Goal: Use online tool/utility: Use online tool/utility

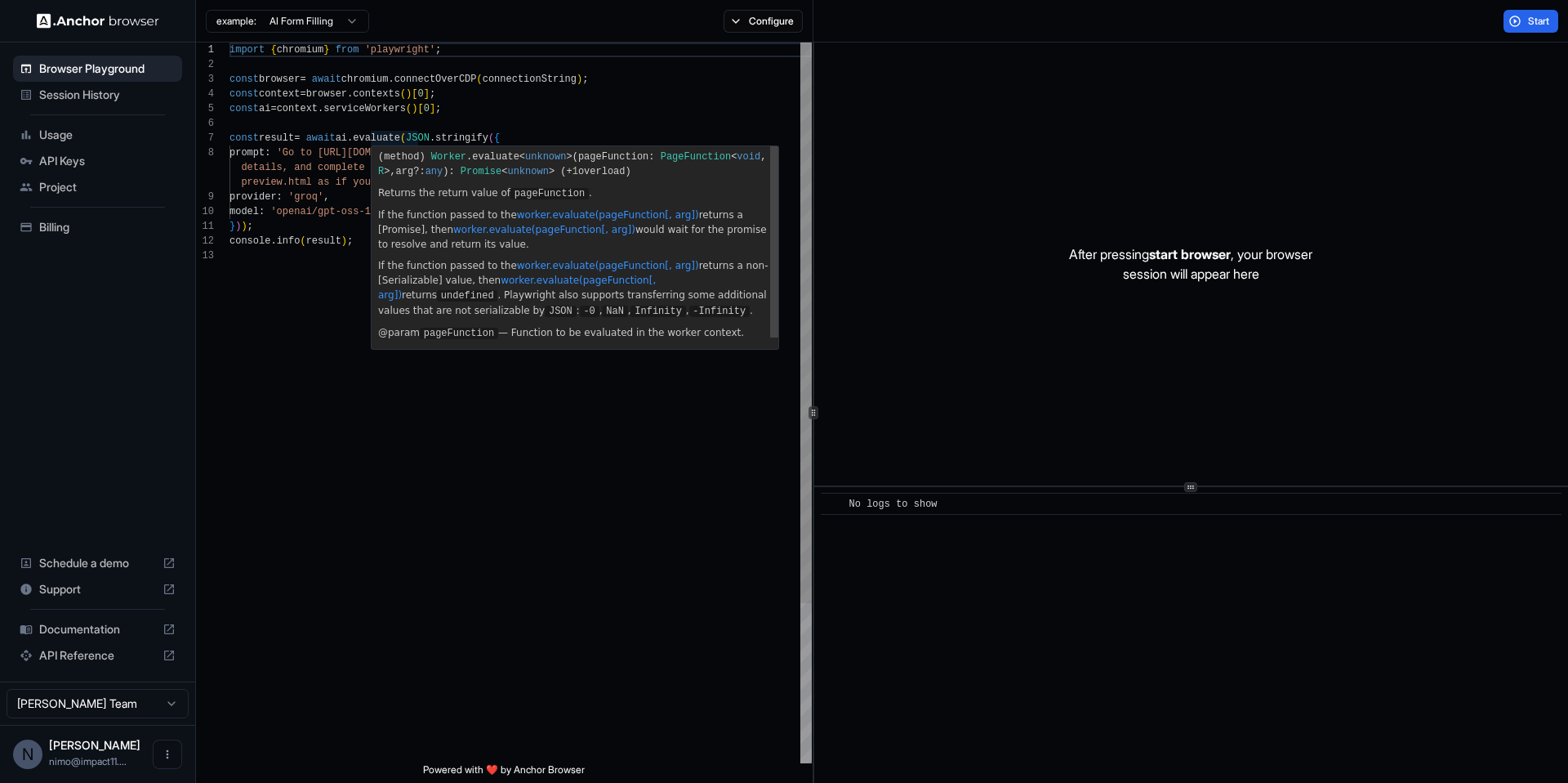
scroll to position [88, 0]
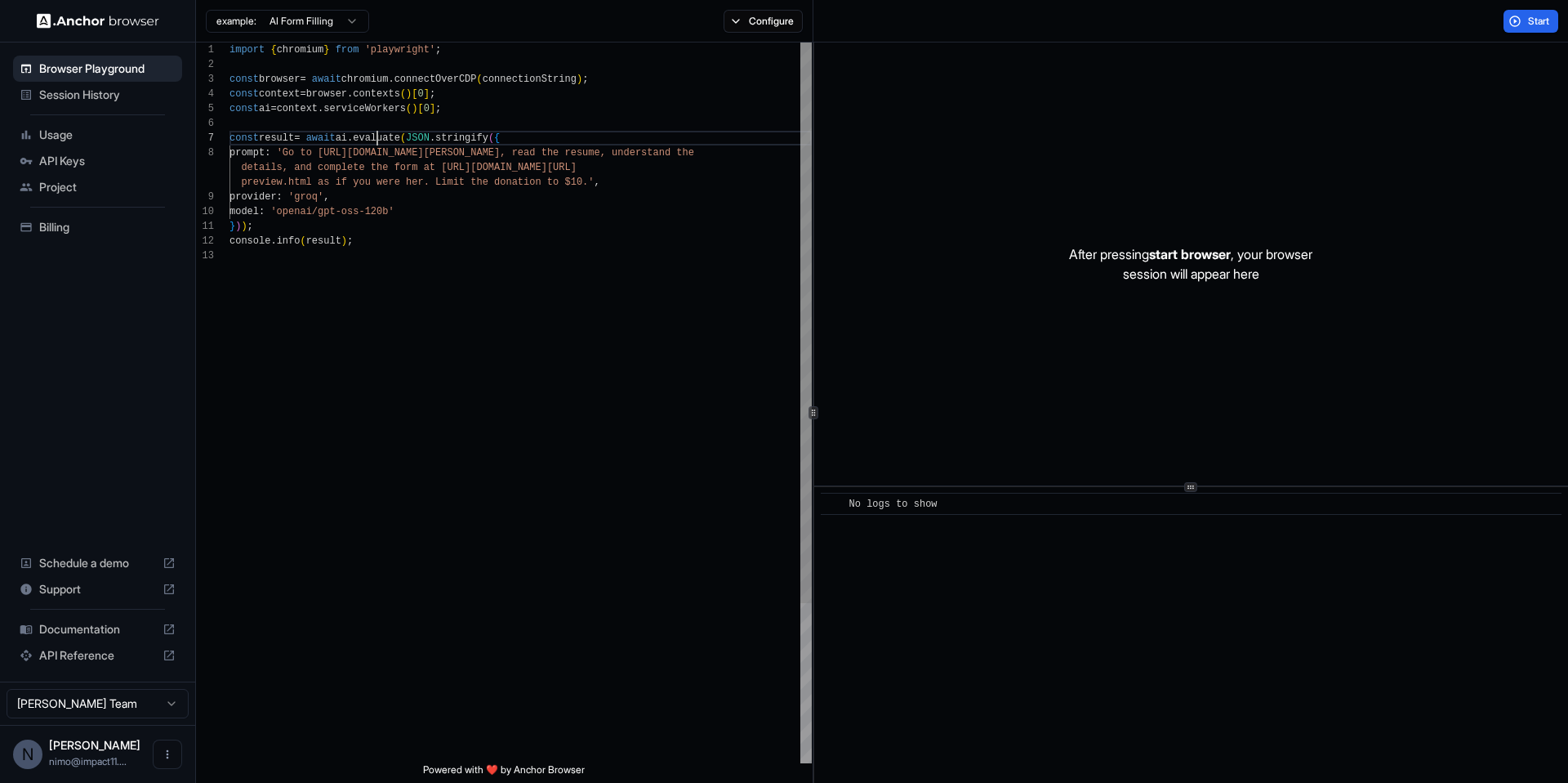
click at [378, 133] on div "import { chromium } from 'playwright' ; const browser = await chromium . connec…" at bounding box center [521, 506] width 582 height 927
click at [362, 123] on div "import { chromium } from 'playwright' ; const browser = await chromium . connec…" at bounding box center [521, 506] width 582 height 927
click at [343, 154] on div "import { chromium } from 'playwright' ; const browser = await chromium . connec…" at bounding box center [521, 506] width 582 height 927
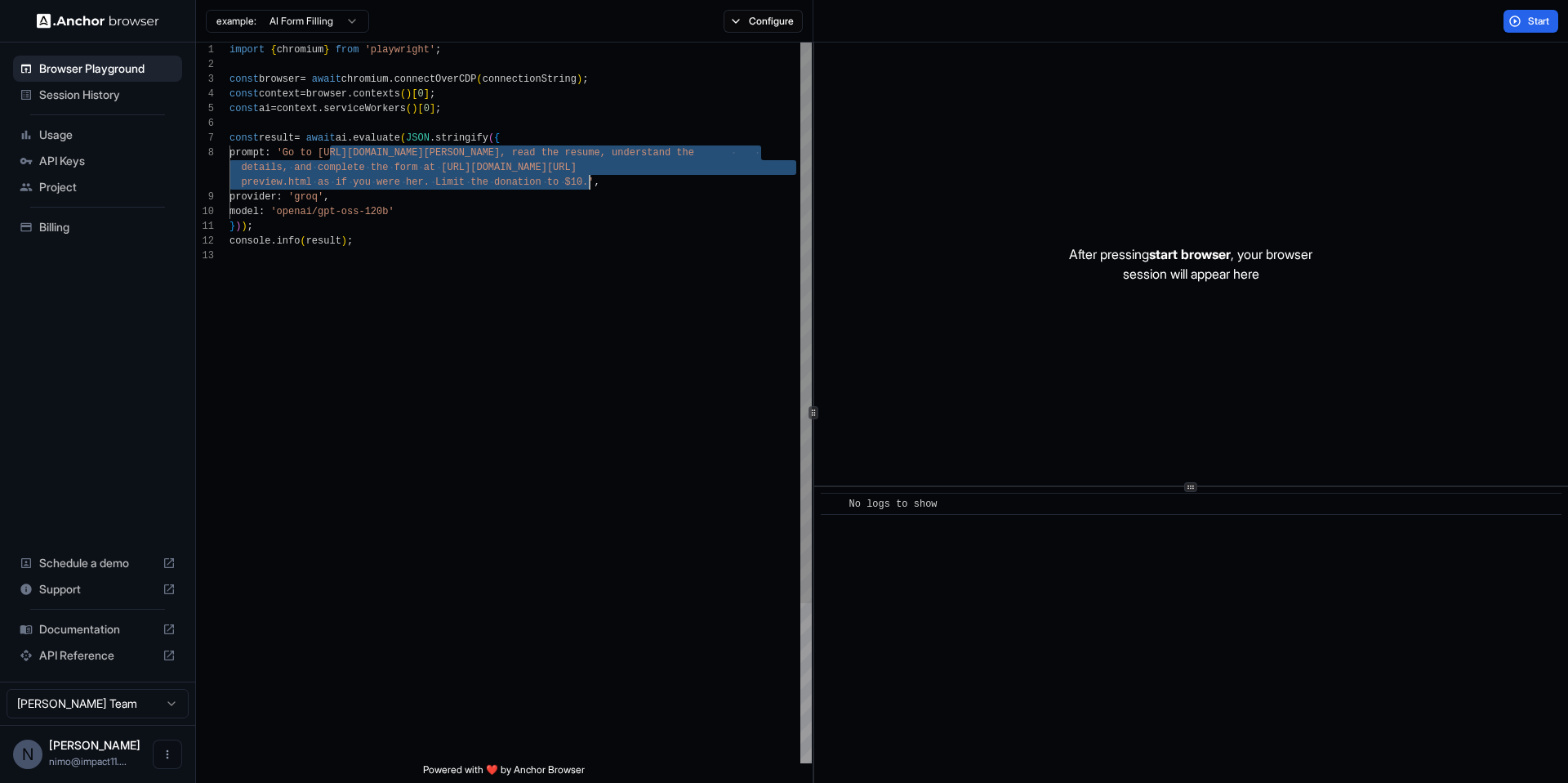
drag, startPoint x: 343, startPoint y: 154, endPoint x: 587, endPoint y: 187, distance: 246.2
click at [587, 187] on div "import { chromium } from 'playwright' ; const browser = await chromium . connec…" at bounding box center [521, 506] width 582 height 927
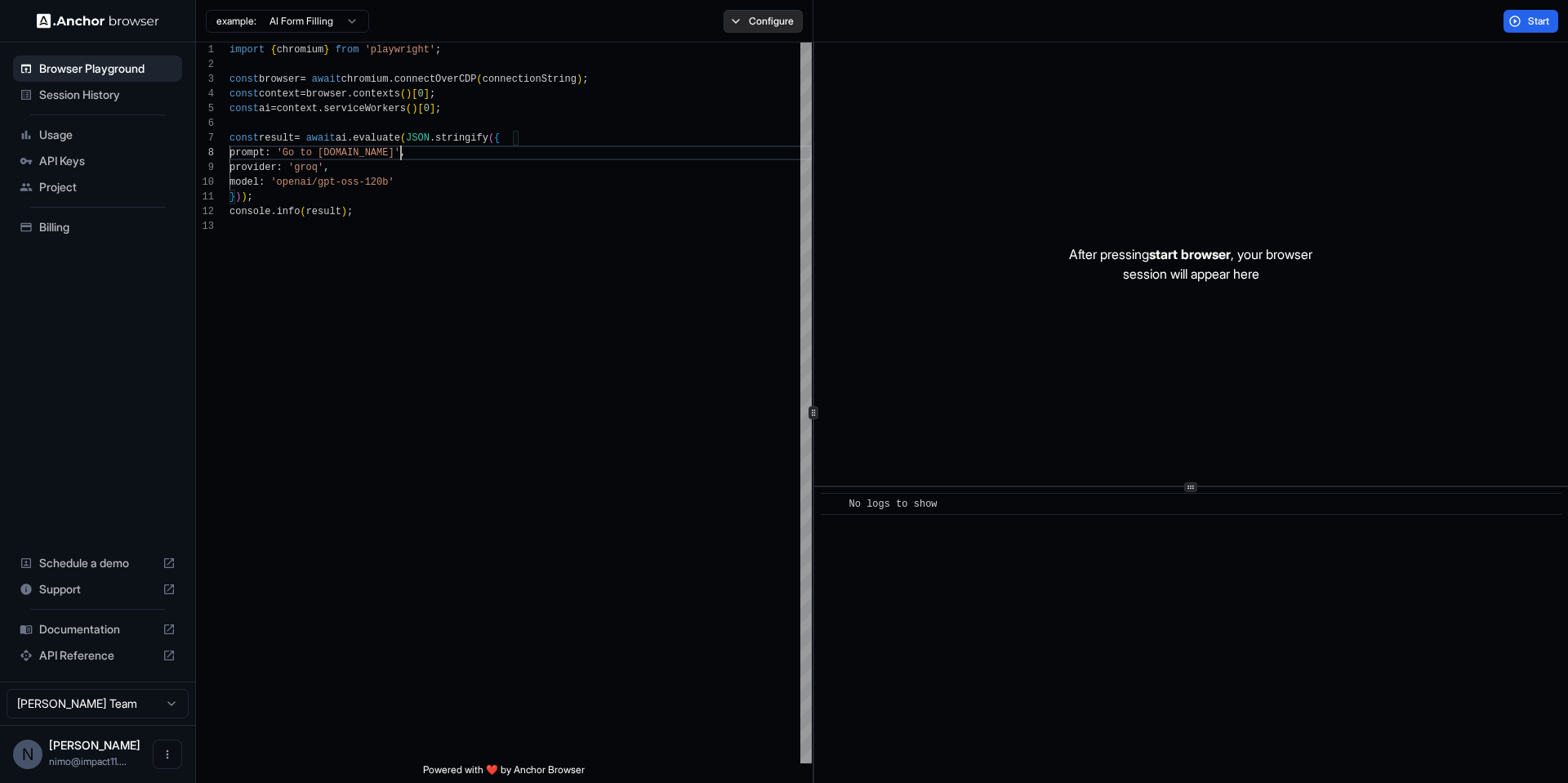
type textarea "**********"
click at [763, 23] on button "Configure" at bounding box center [764, 21] width 80 height 23
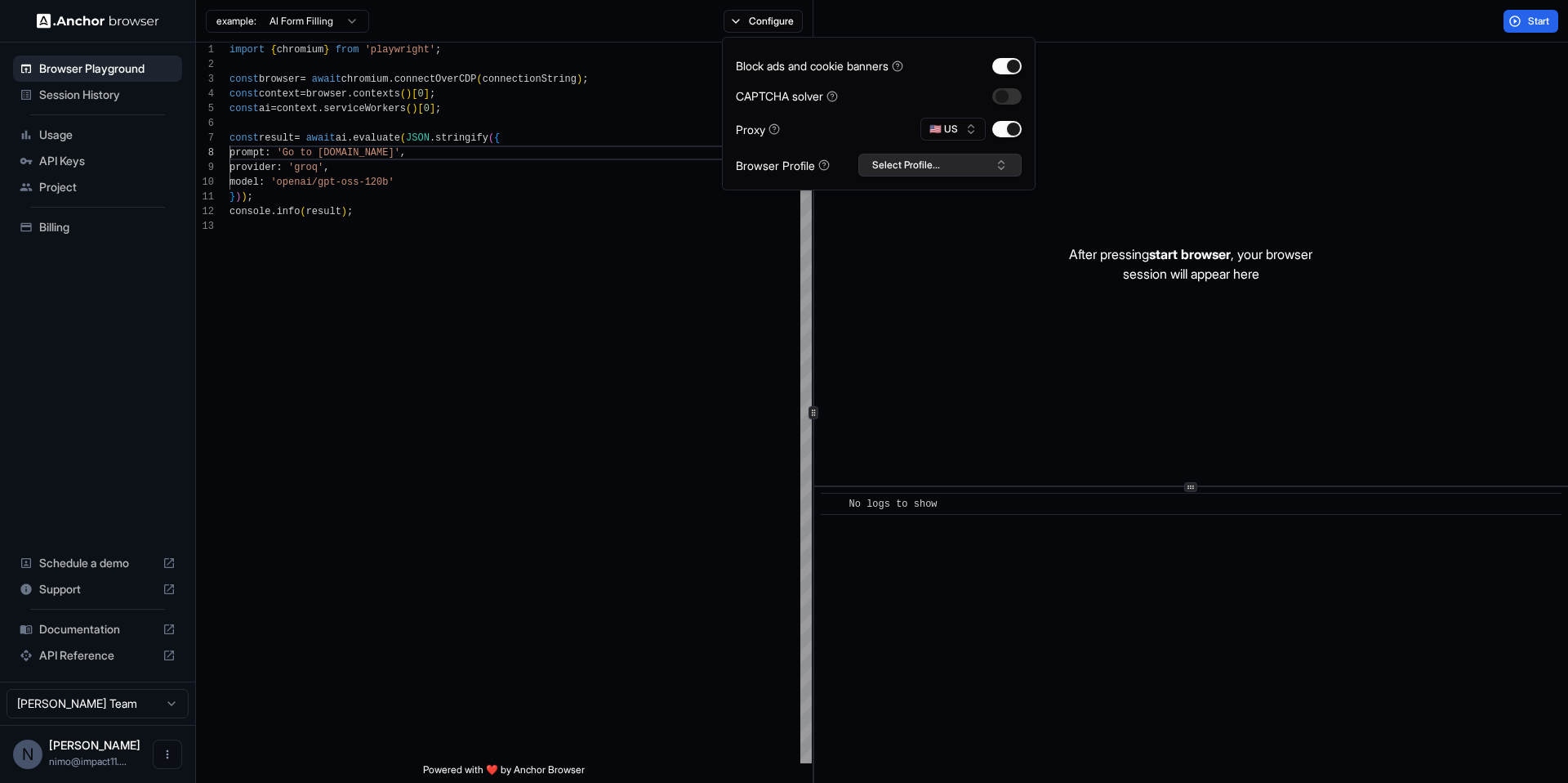
click at [884, 169] on button "Select Profile..." at bounding box center [940, 165] width 163 height 23
click at [913, 26] on div "Start" at bounding box center [1191, 21] width 755 height 43
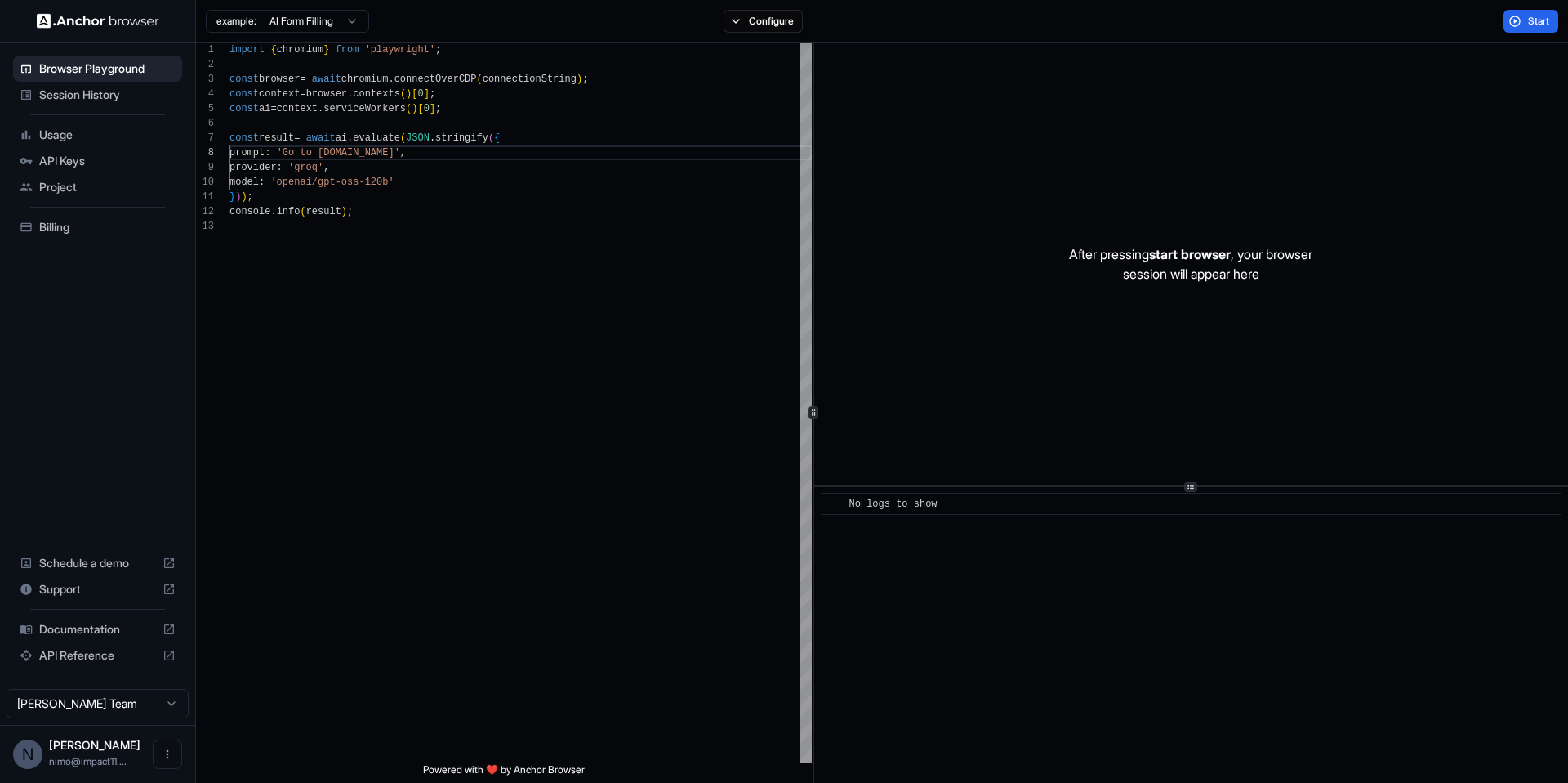
click at [169, 655] on icon at bounding box center [169, 655] width 9 height 9
click at [750, 28] on button "Configure" at bounding box center [764, 21] width 80 height 23
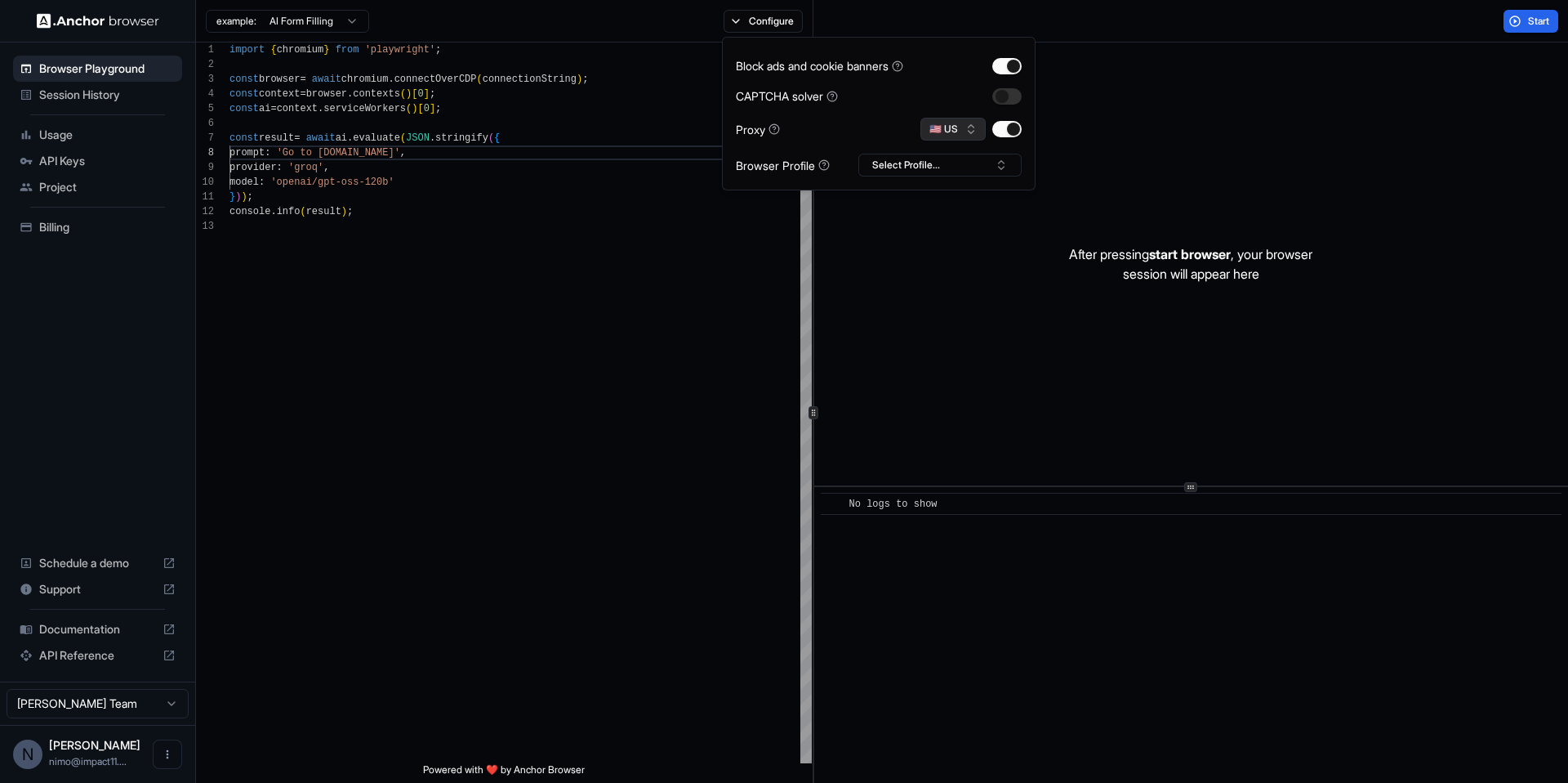
click at [960, 127] on button "🇺🇸 US" at bounding box center [953, 129] width 65 height 23
type input "*"
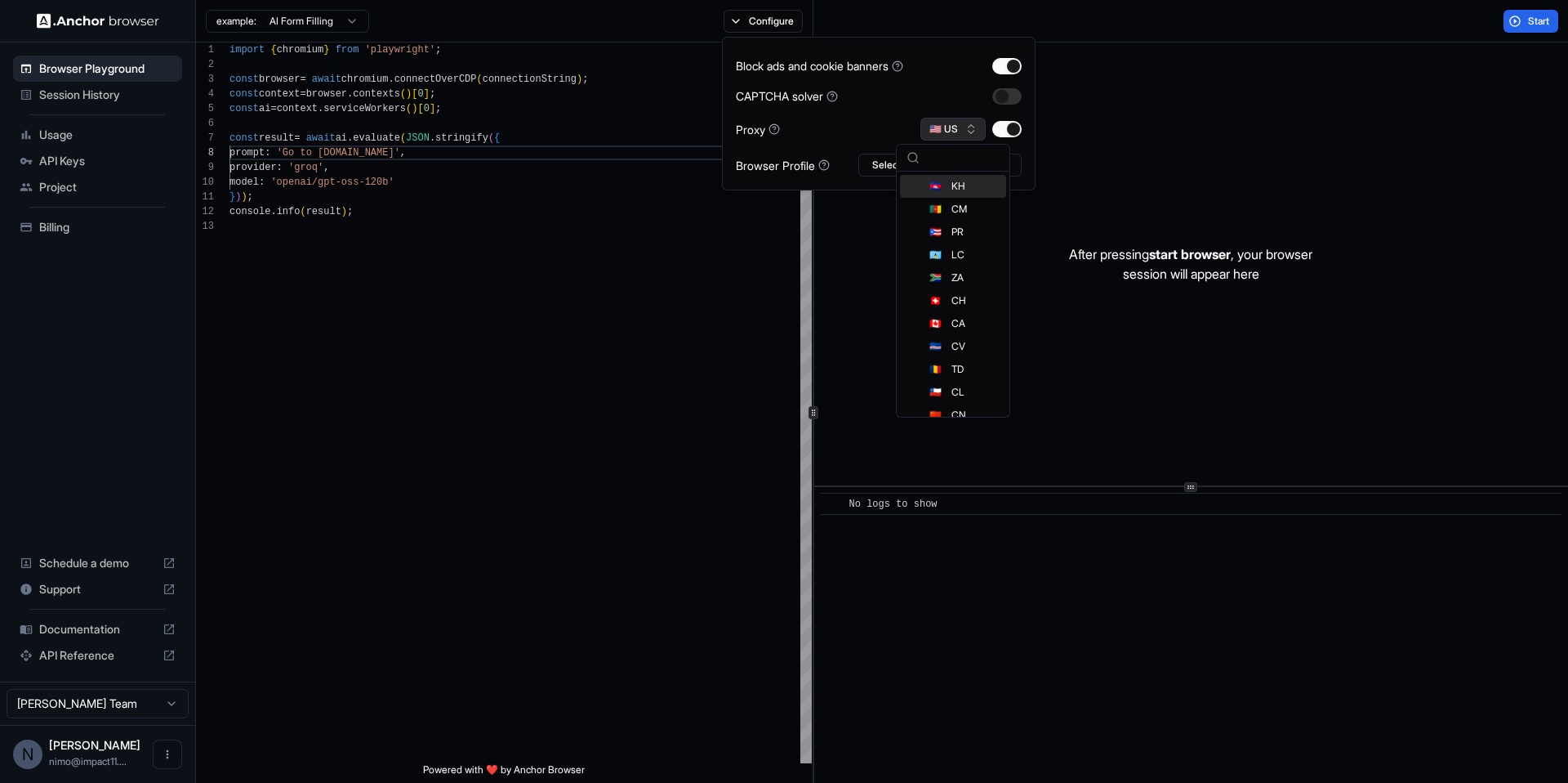
scroll to position [444, 0]
click at [830, 144] on div "Block ads and cookie banners CAPTCHA solver Proxy 🇺🇸 US Browser Profile Select …" at bounding box center [878, 113] width 286 height 126
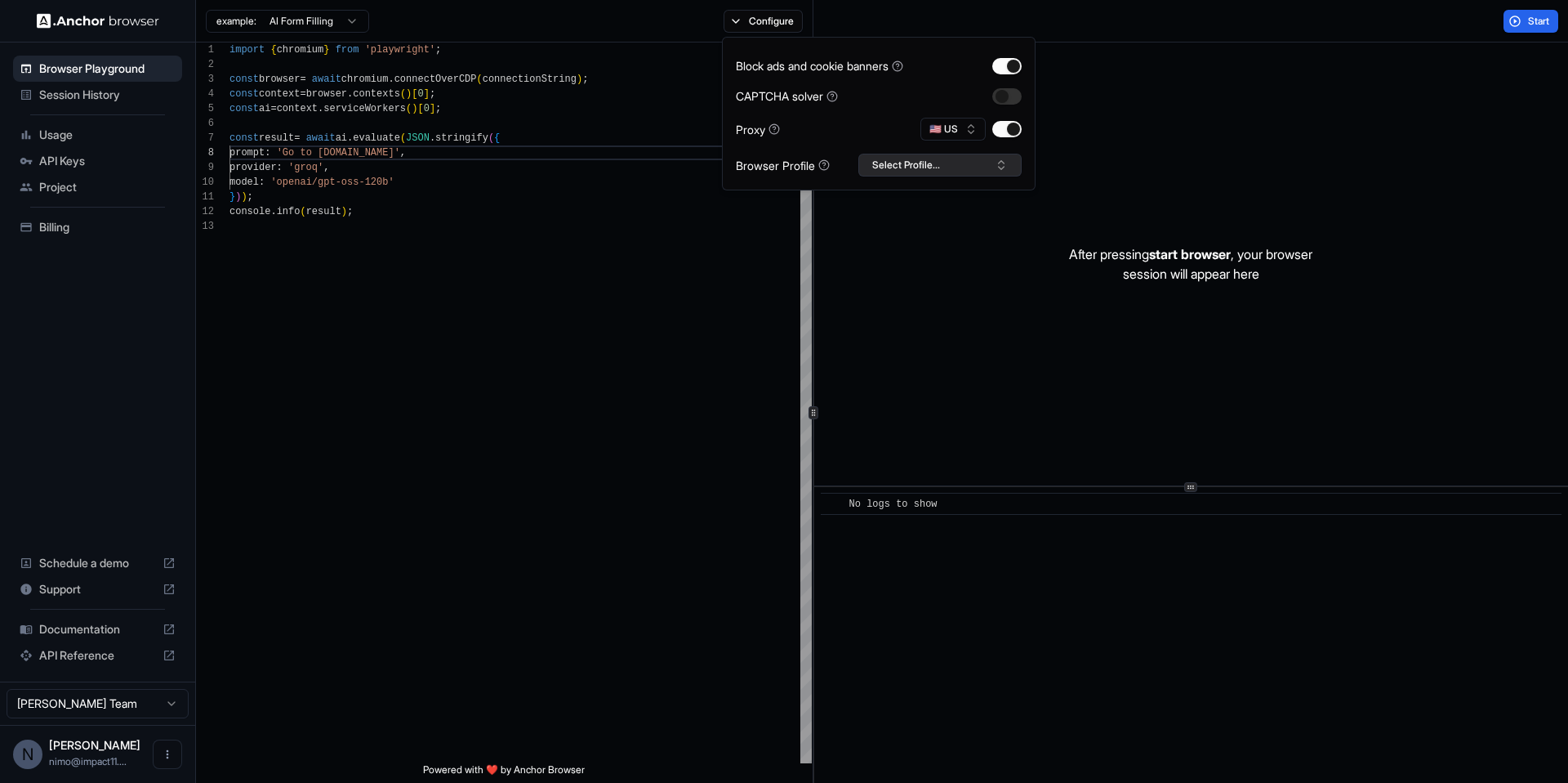
click at [904, 165] on button "Select Profile..." at bounding box center [940, 165] width 163 height 23
click at [1082, 26] on div "Start" at bounding box center [1191, 21] width 755 height 43
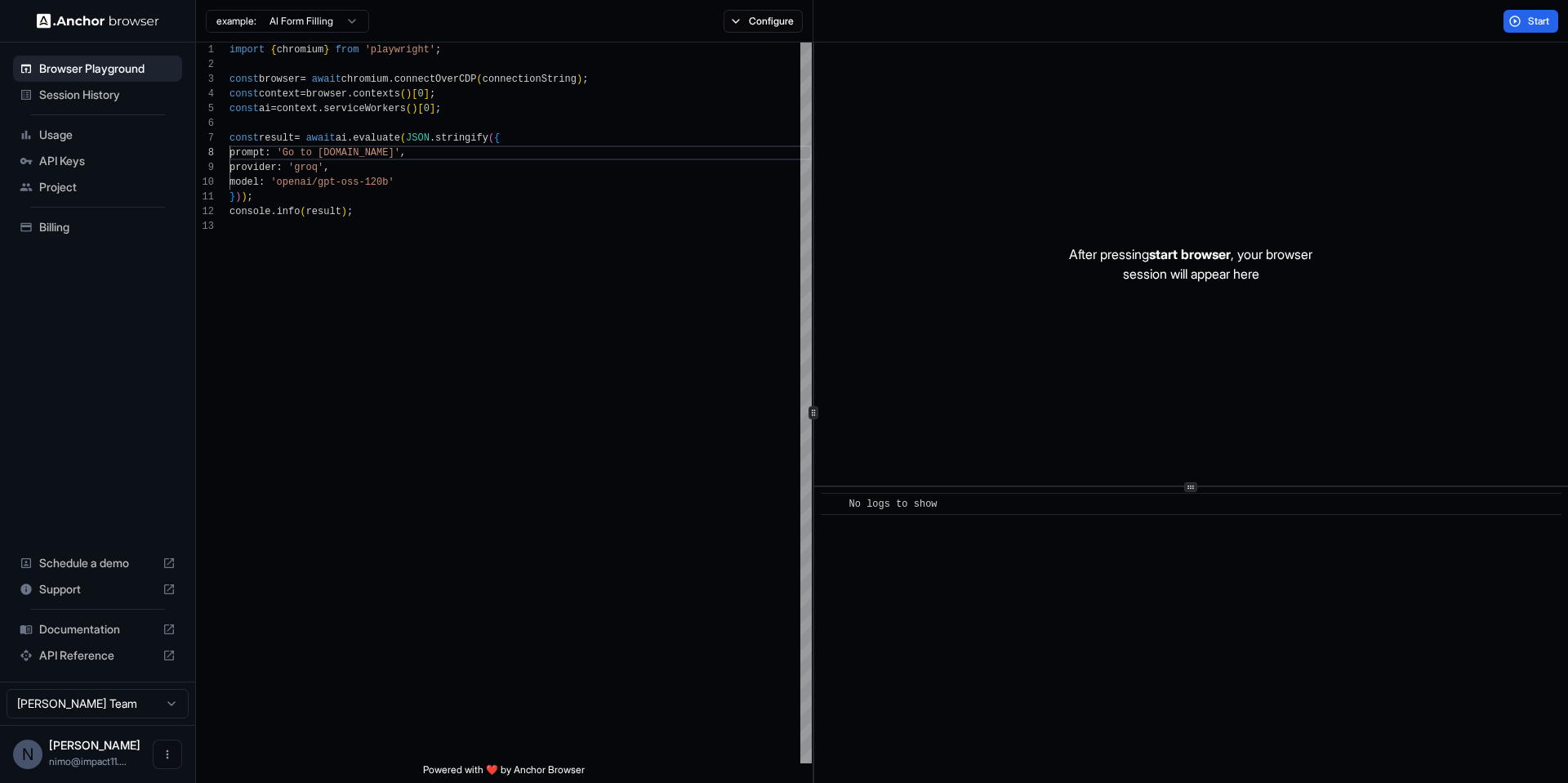
click at [170, 656] on icon at bounding box center [169, 656] width 13 height 13
click at [755, 24] on button "Configure" at bounding box center [764, 21] width 80 height 23
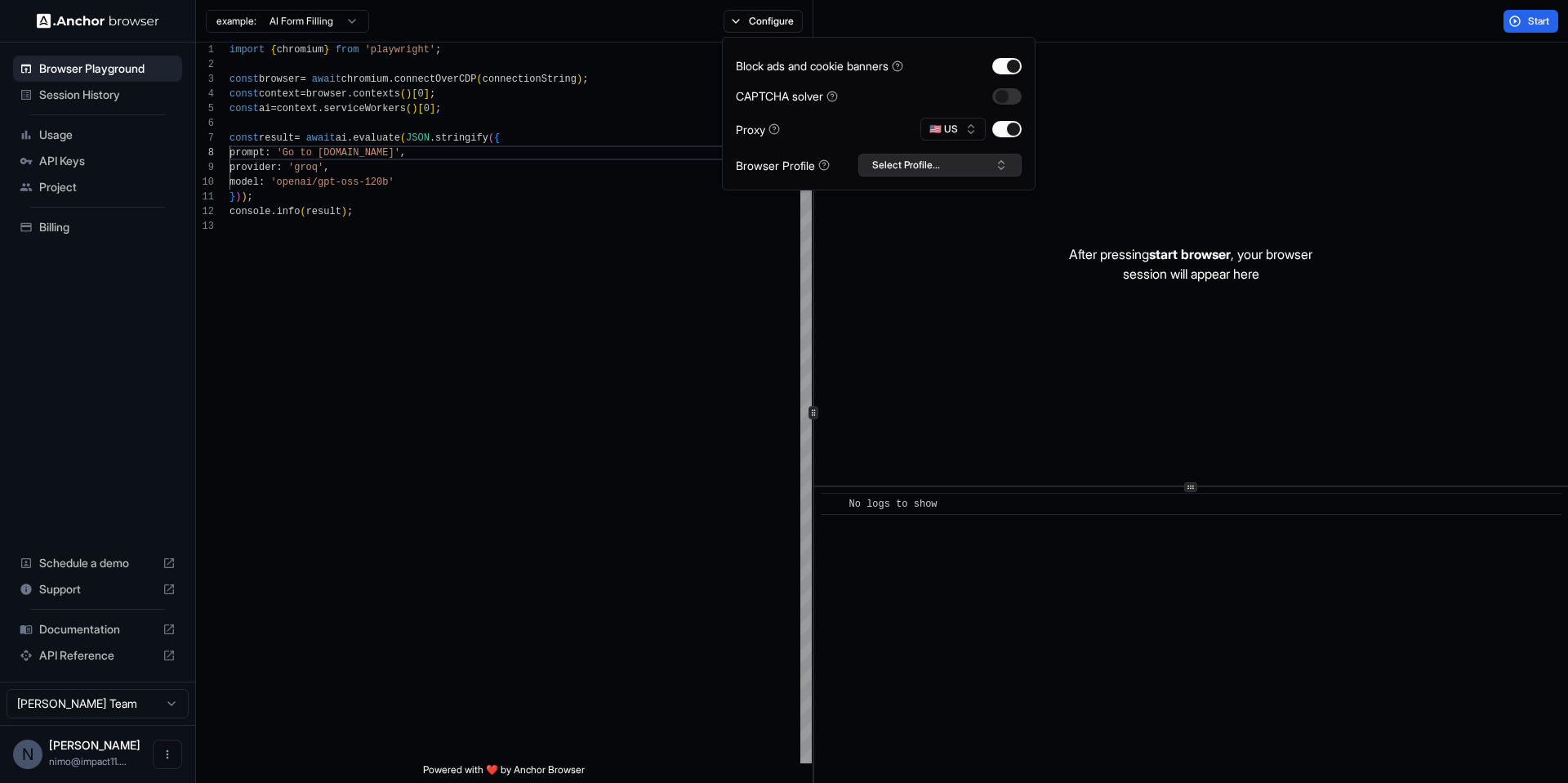
click at [931, 169] on button "Select Profile..." at bounding box center [940, 165] width 163 height 23
type input "**********"
click at [944, 255] on button "Create "nimo-linkedin"" at bounding box center [940, 252] width 149 height 29
click at [921, 23] on div "Start" at bounding box center [1191, 21] width 755 height 43
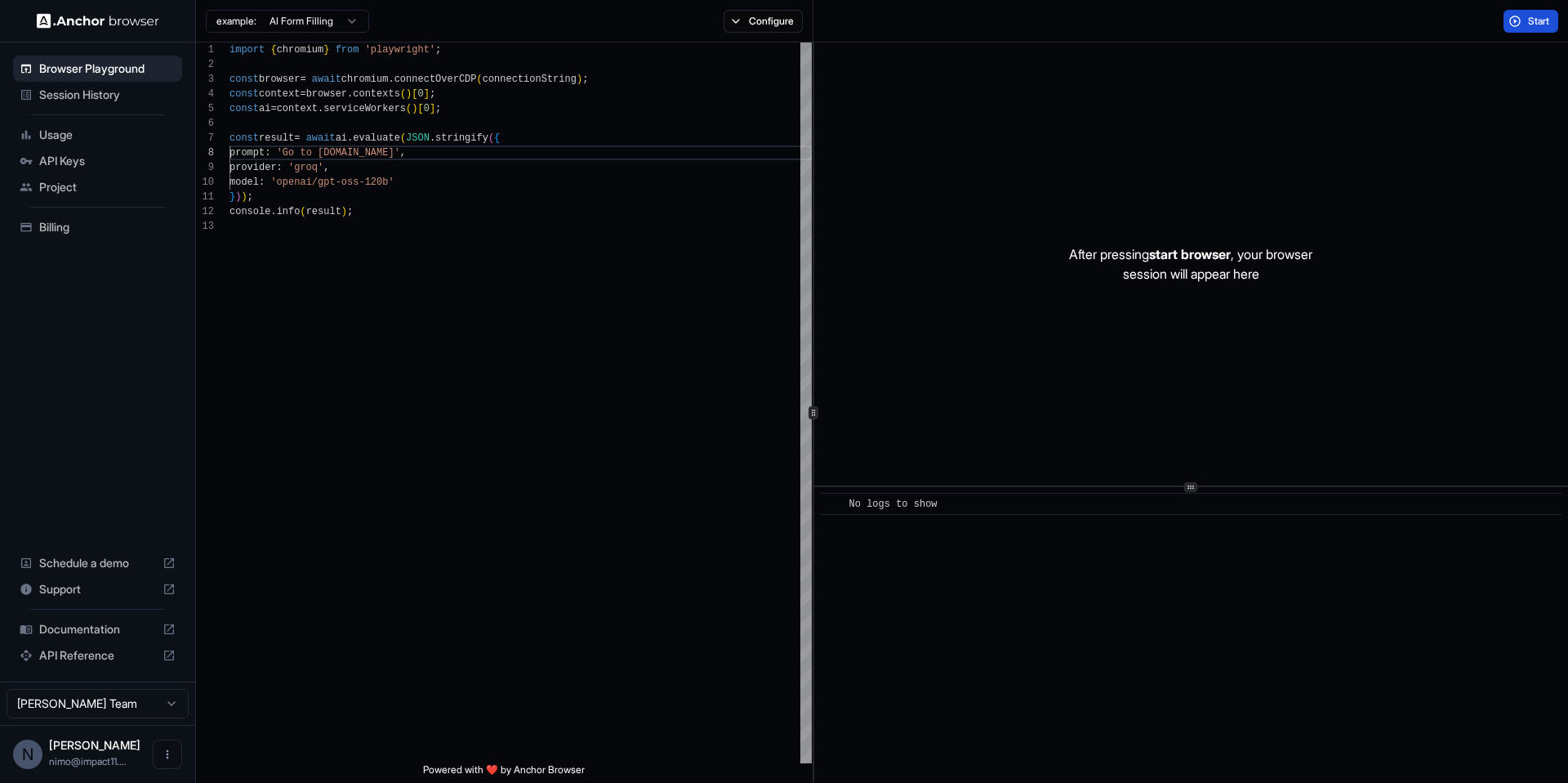
click at [1519, 26] on button "Start" at bounding box center [1531, 21] width 55 height 23
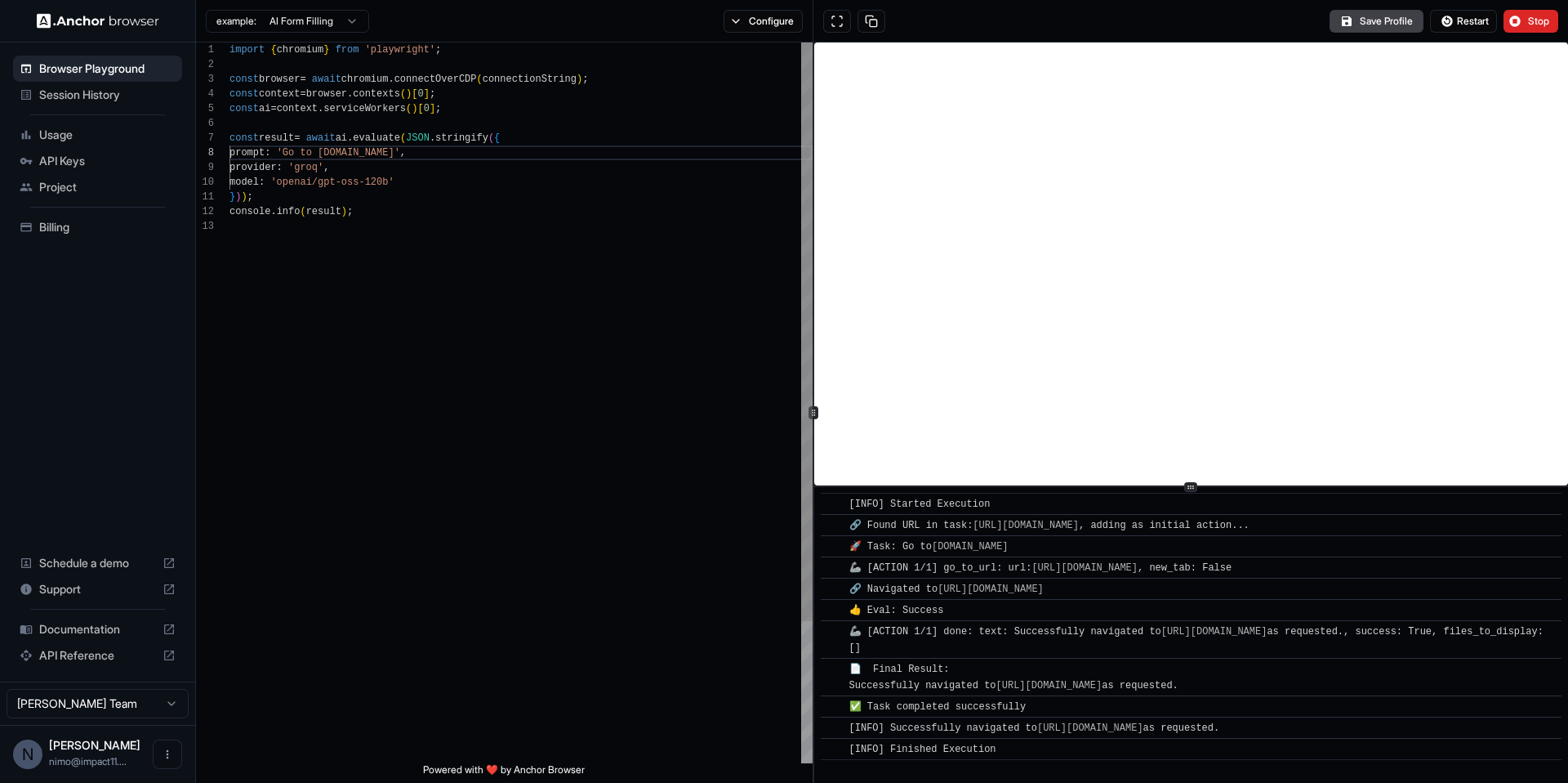
scroll to position [103, 0]
click at [747, 20] on button "Configure" at bounding box center [764, 21] width 80 height 23
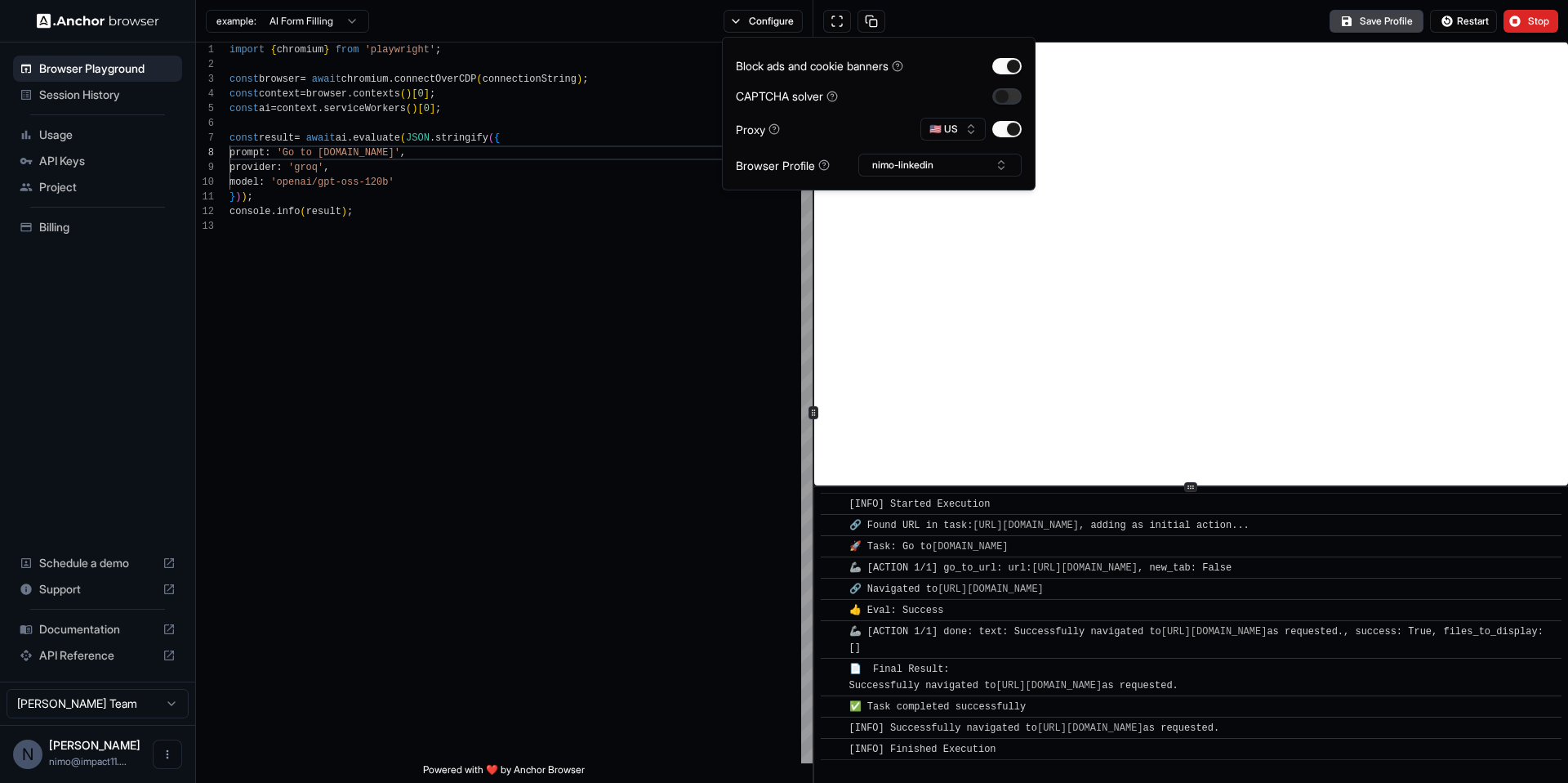
click at [1011, 98] on button "button" at bounding box center [1006, 96] width 29 height 16
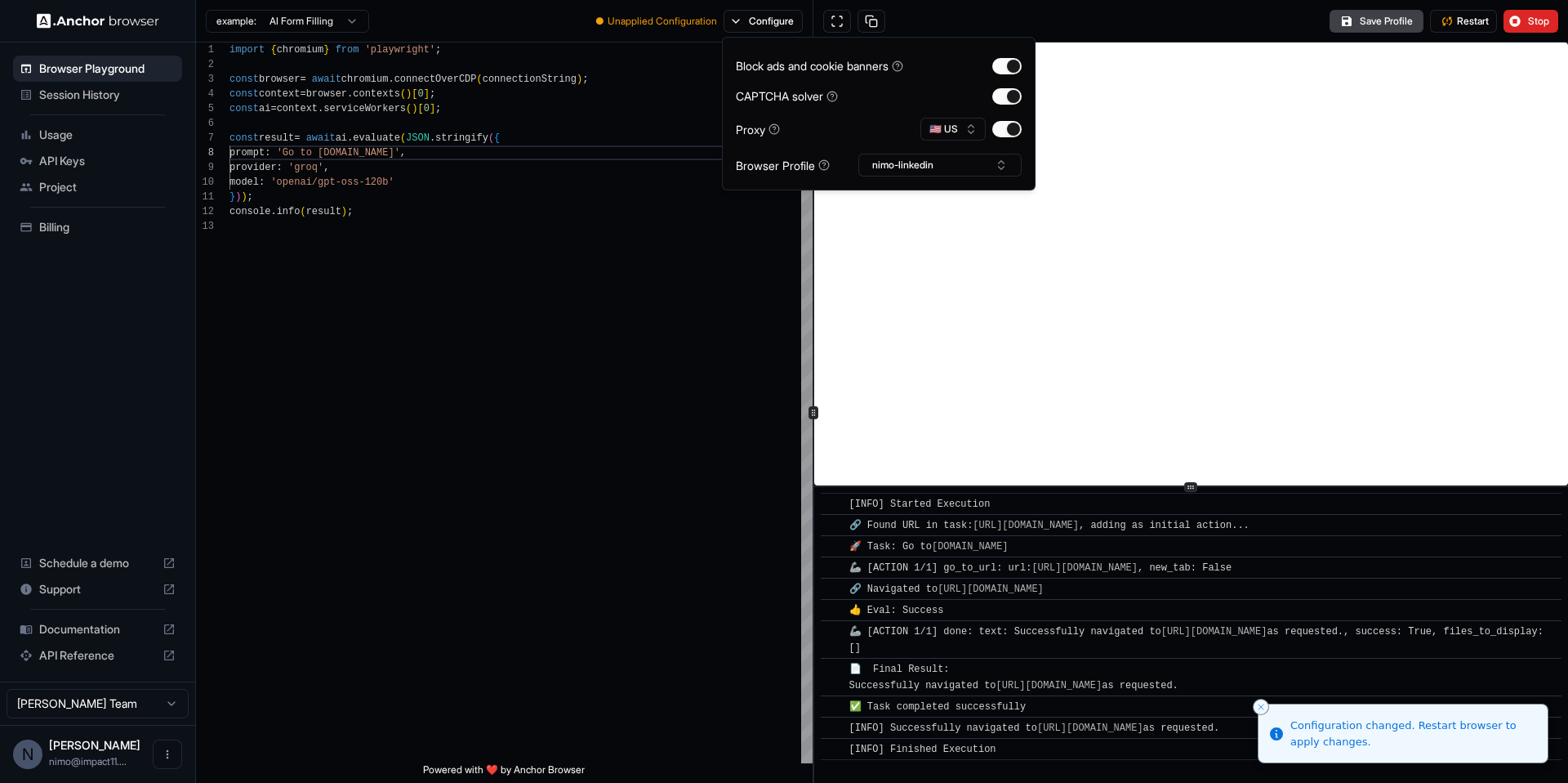
click at [1102, 24] on div "Save Profile Restart Stop" at bounding box center [1191, 21] width 755 height 43
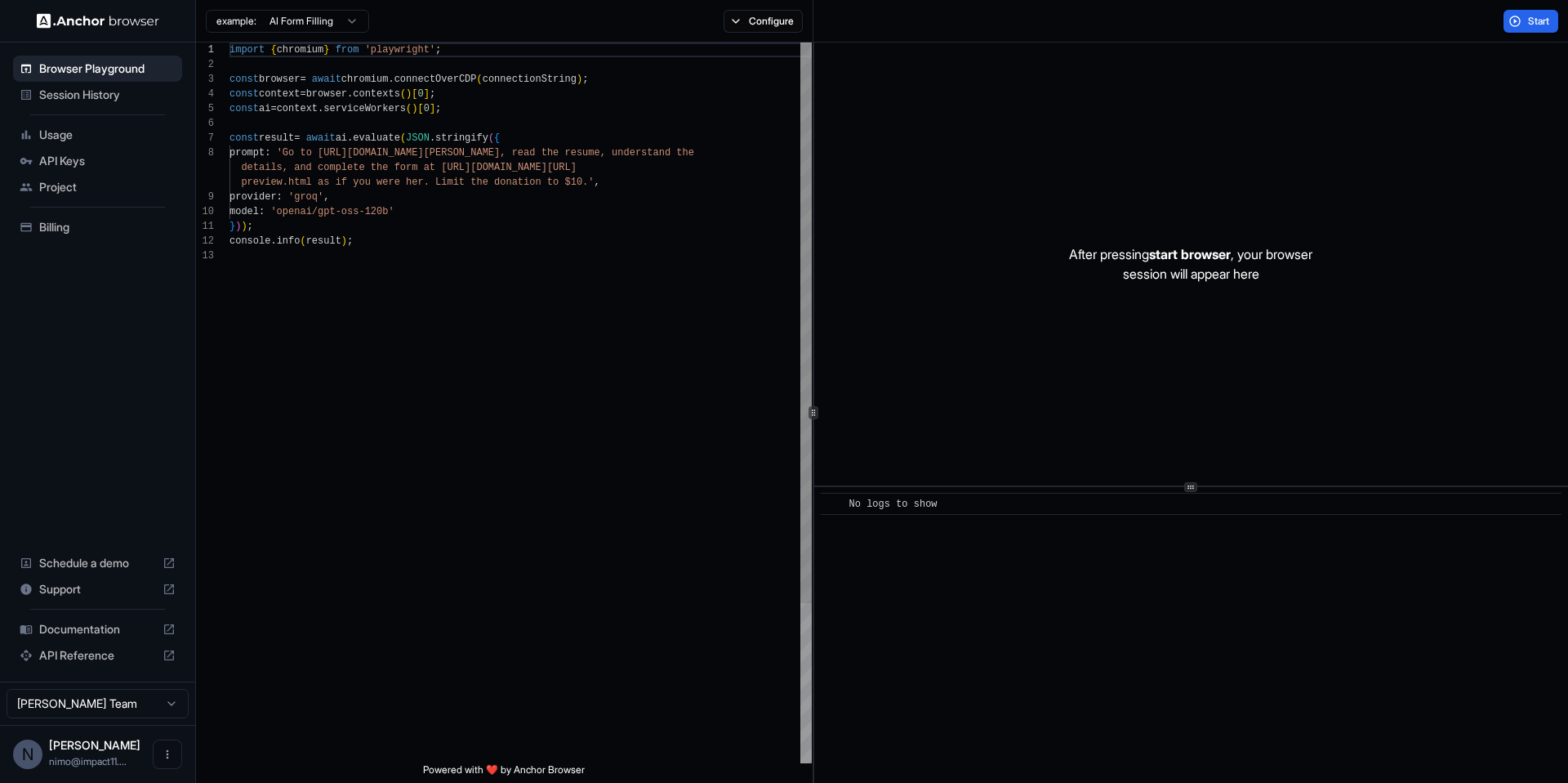
scroll to position [118, 0]
